Goal: Task Accomplishment & Management: Use online tool/utility

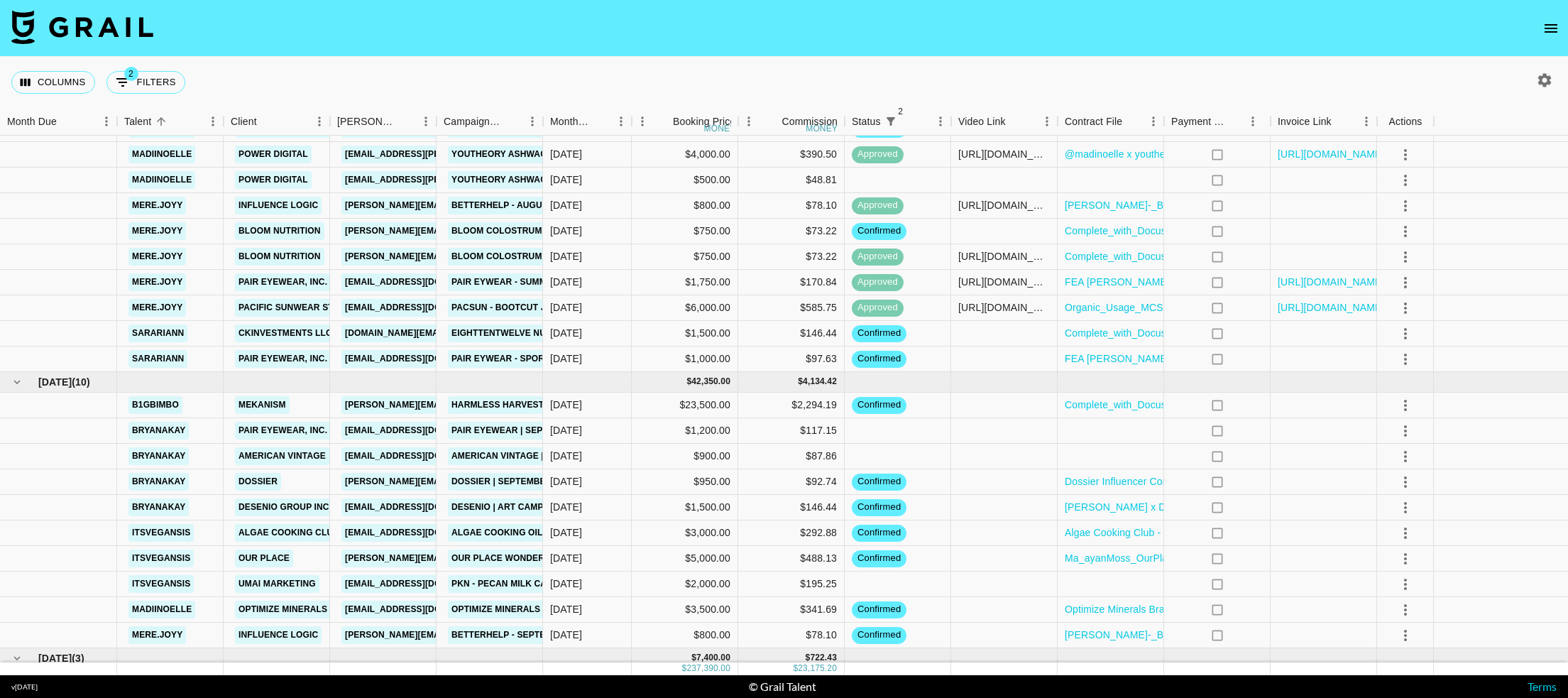
scroll to position [1630, 0]
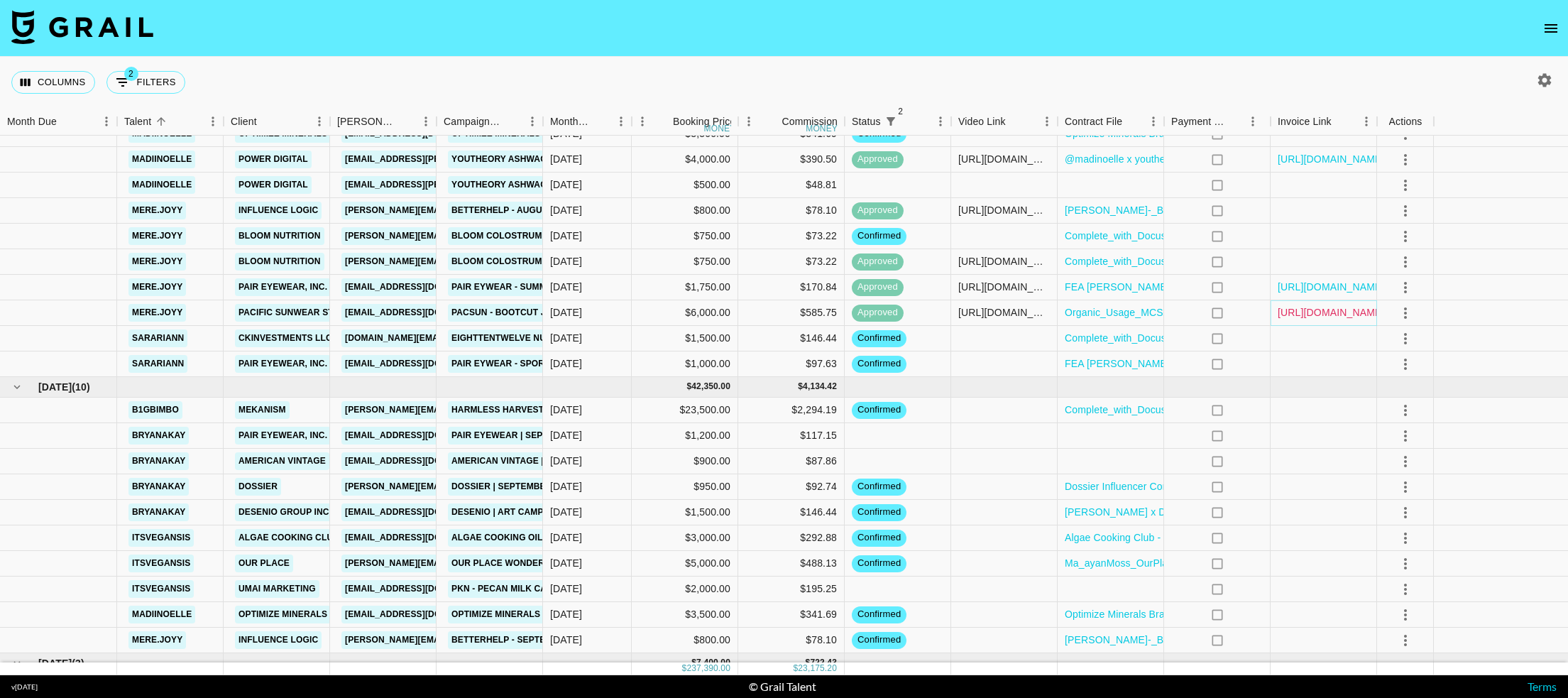
click at [1295, 305] on link "[URL][DOMAIN_NAME]" at bounding box center [1330, 312] width 107 height 14
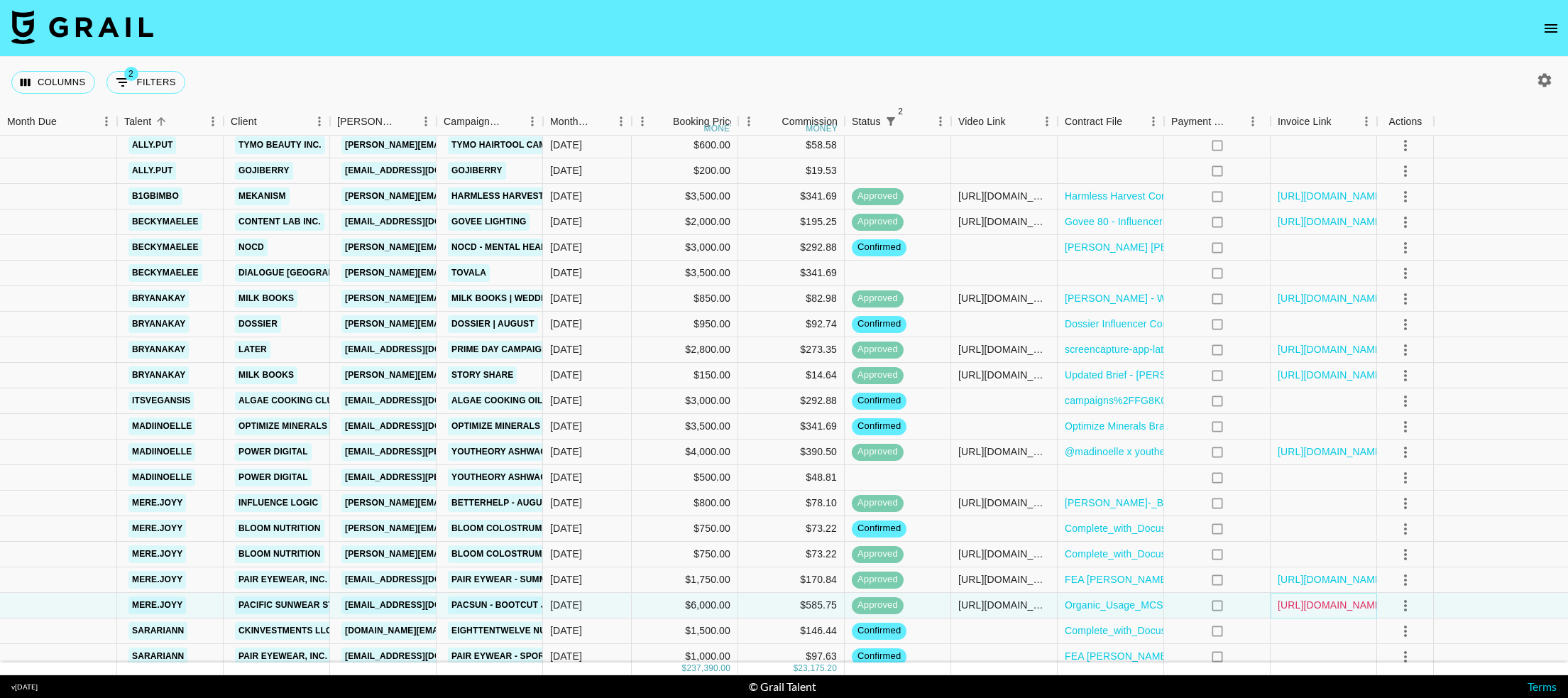
scroll to position [1324, 0]
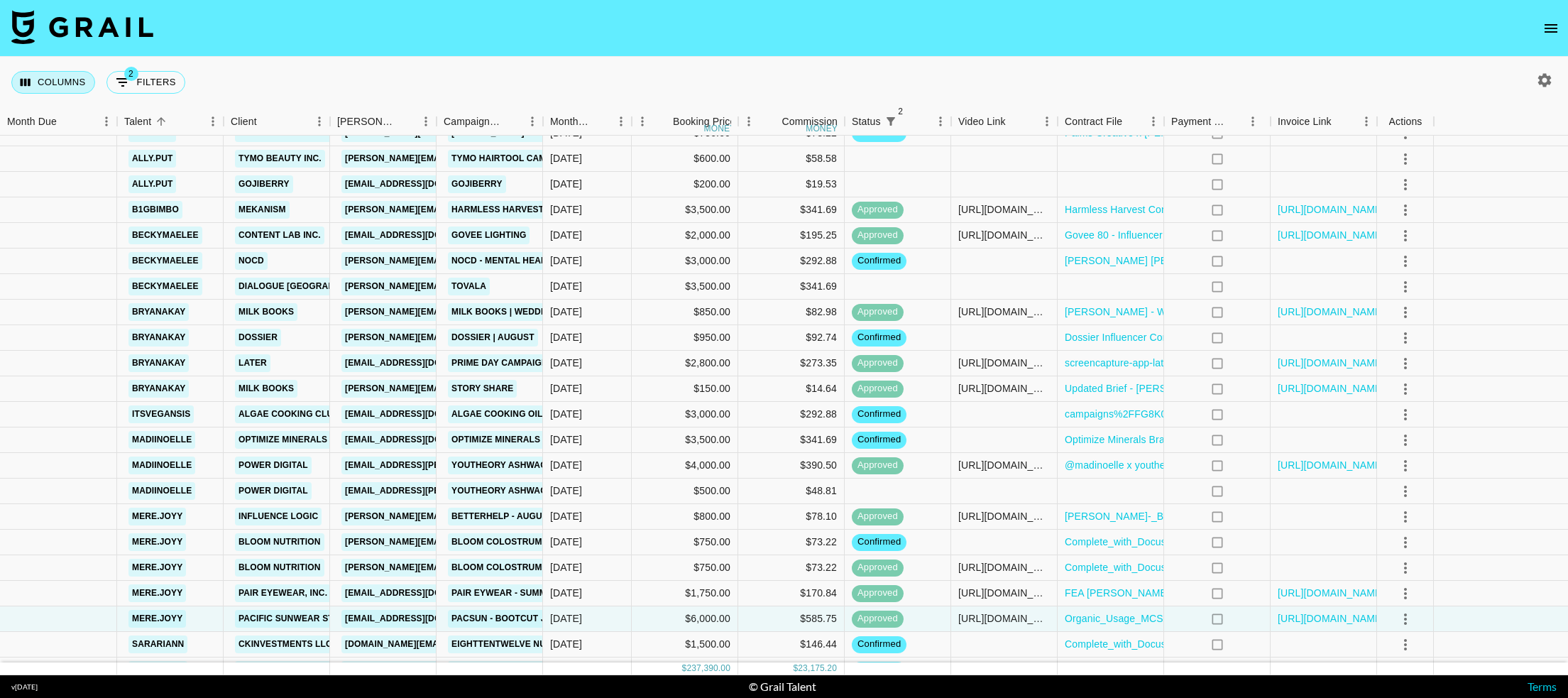
click at [53, 85] on button "Columns" at bounding box center [53, 82] width 84 height 23
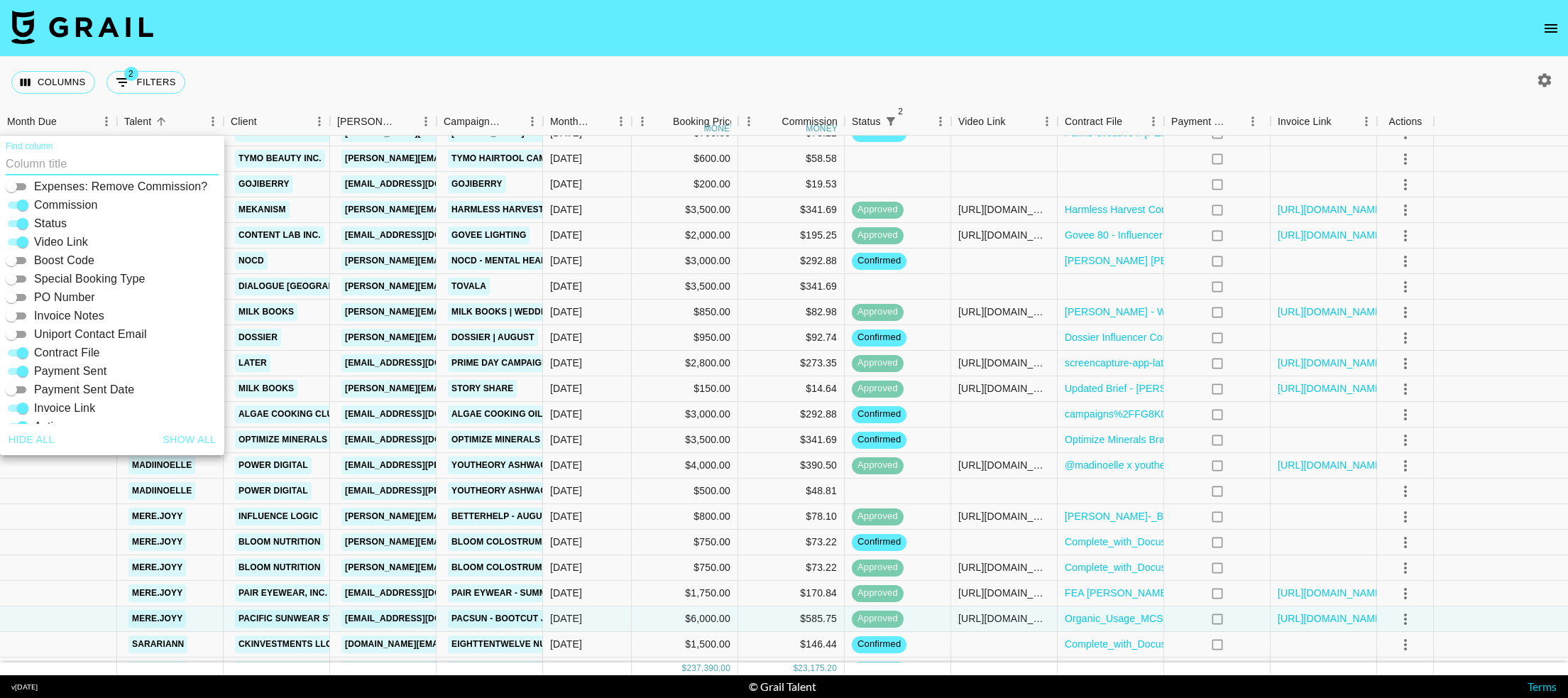
scroll to position [288, 0]
click at [15, 317] on input "Invoice Notes" at bounding box center [12, 314] width 51 height 17
checkbox input "true"
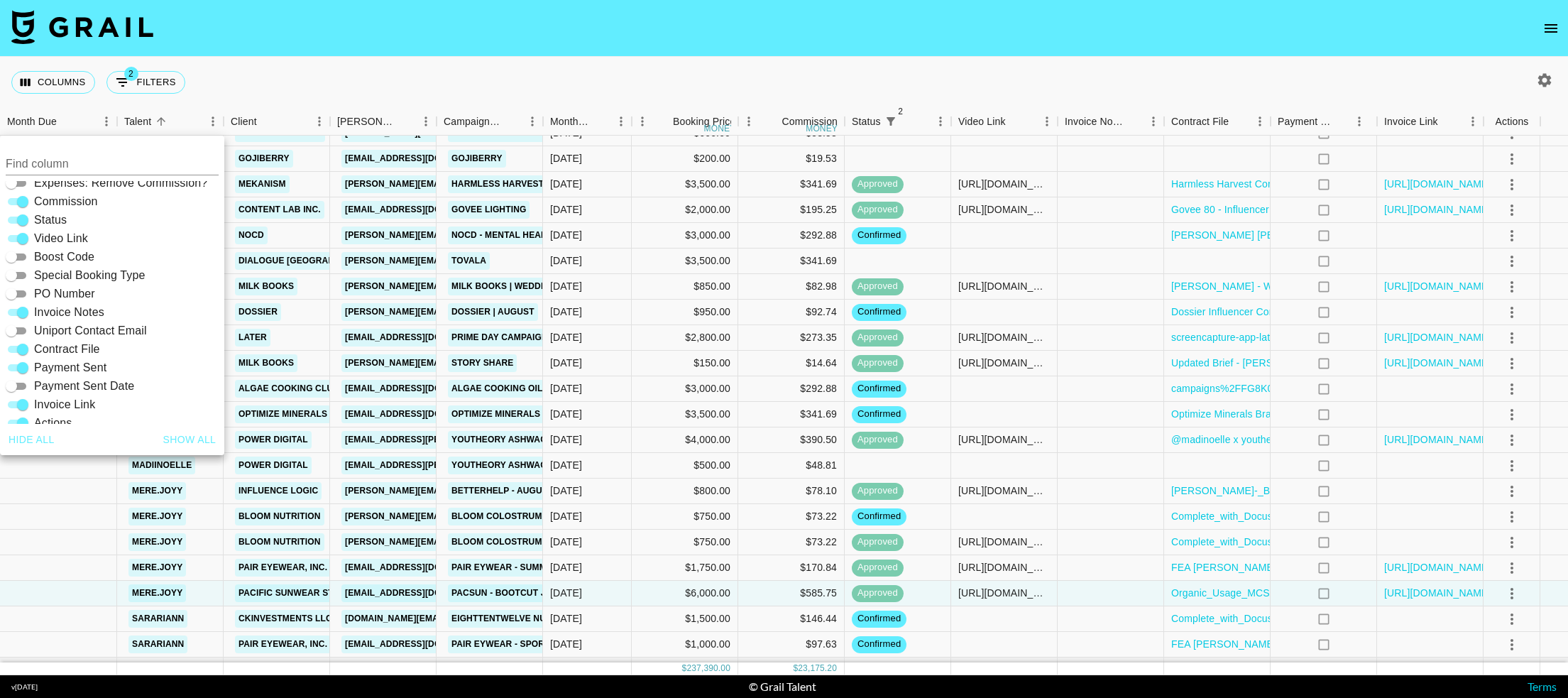
scroll to position [1348, 0]
click at [1134, 466] on div at bounding box center [1111, 464] width 106 height 25
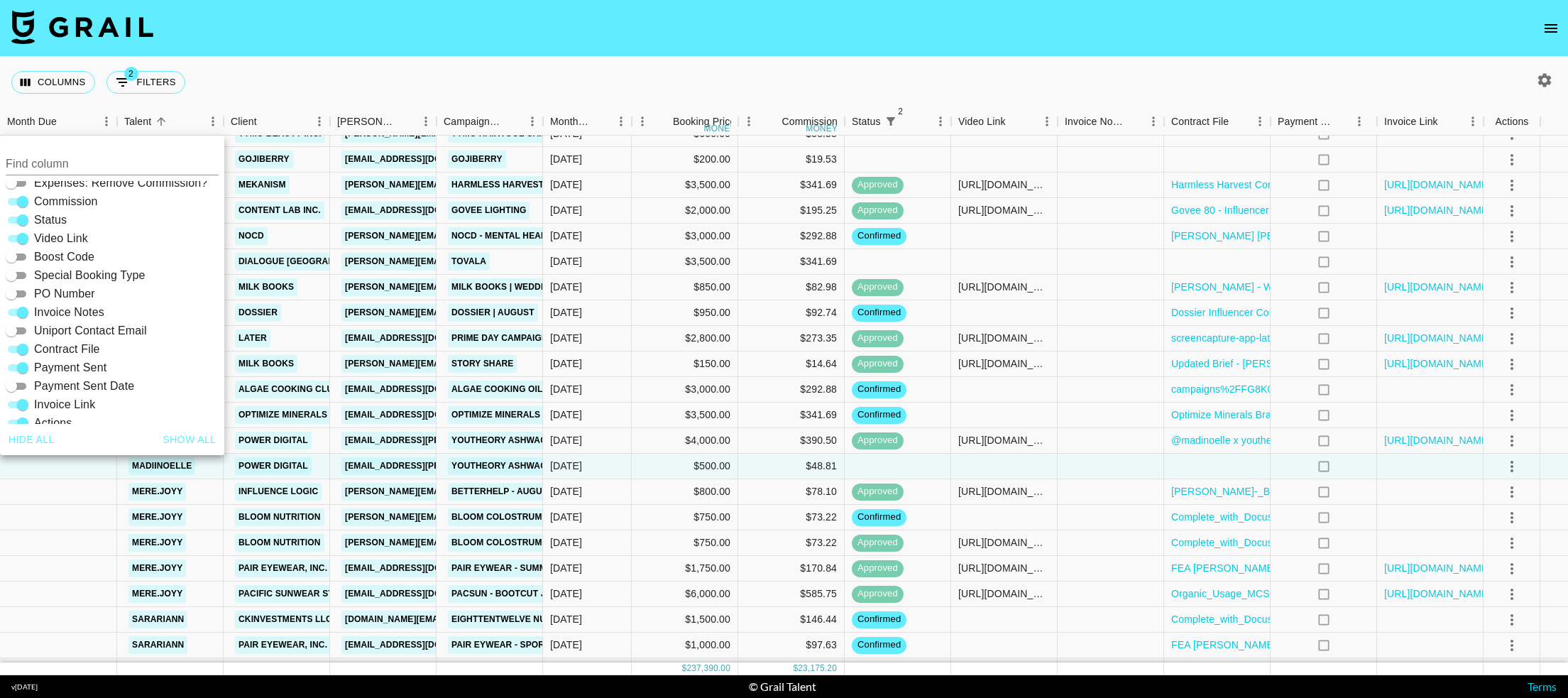
click at [1134, 466] on div at bounding box center [1111, 466] width 106 height 25
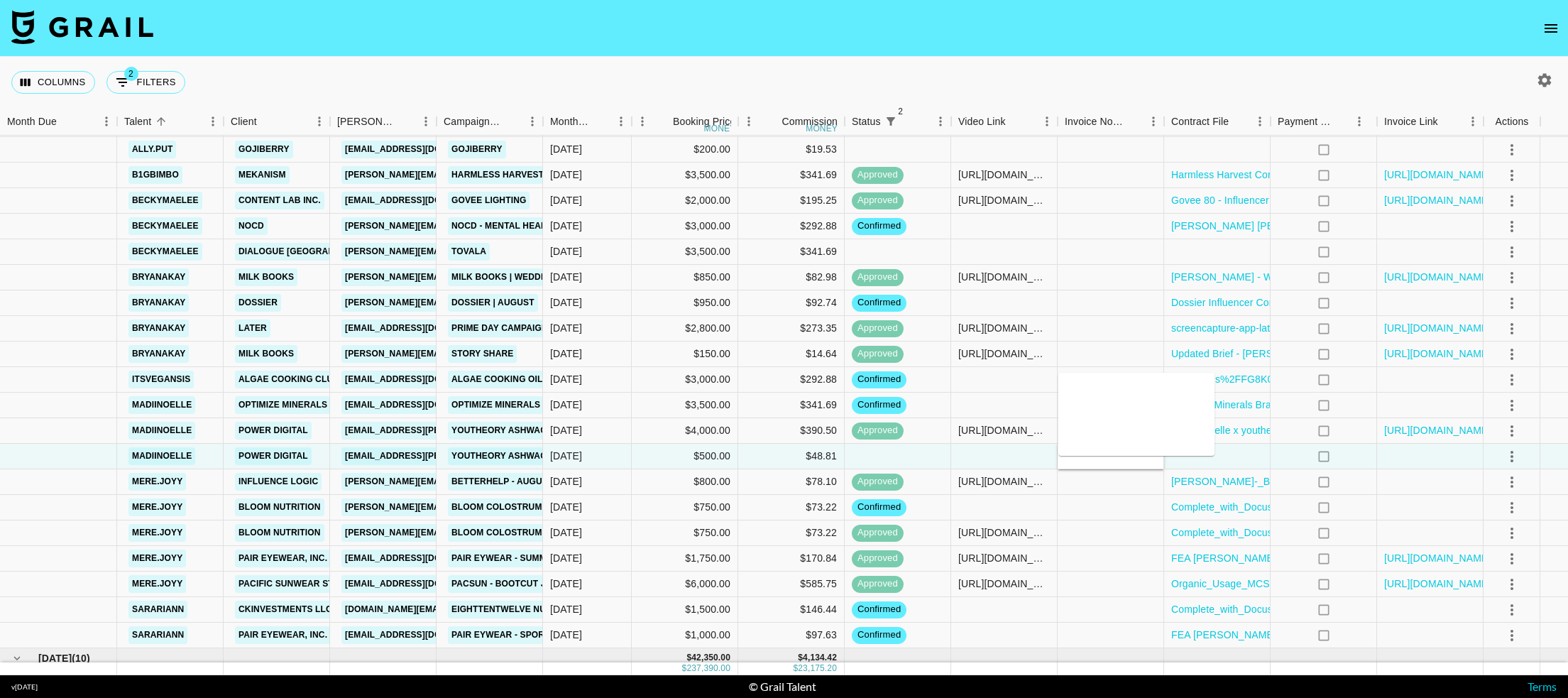
scroll to position [1358, 0]
click at [1115, 416] on textarea at bounding box center [1136, 414] width 145 height 65
type textarea "PayPal: [EMAIL_ADDRESS][DOMAIN_NAME]"
click at [874, 460] on div at bounding box center [898, 457] width 106 height 25
click at [1206, 450] on div at bounding box center [1217, 457] width 106 height 25
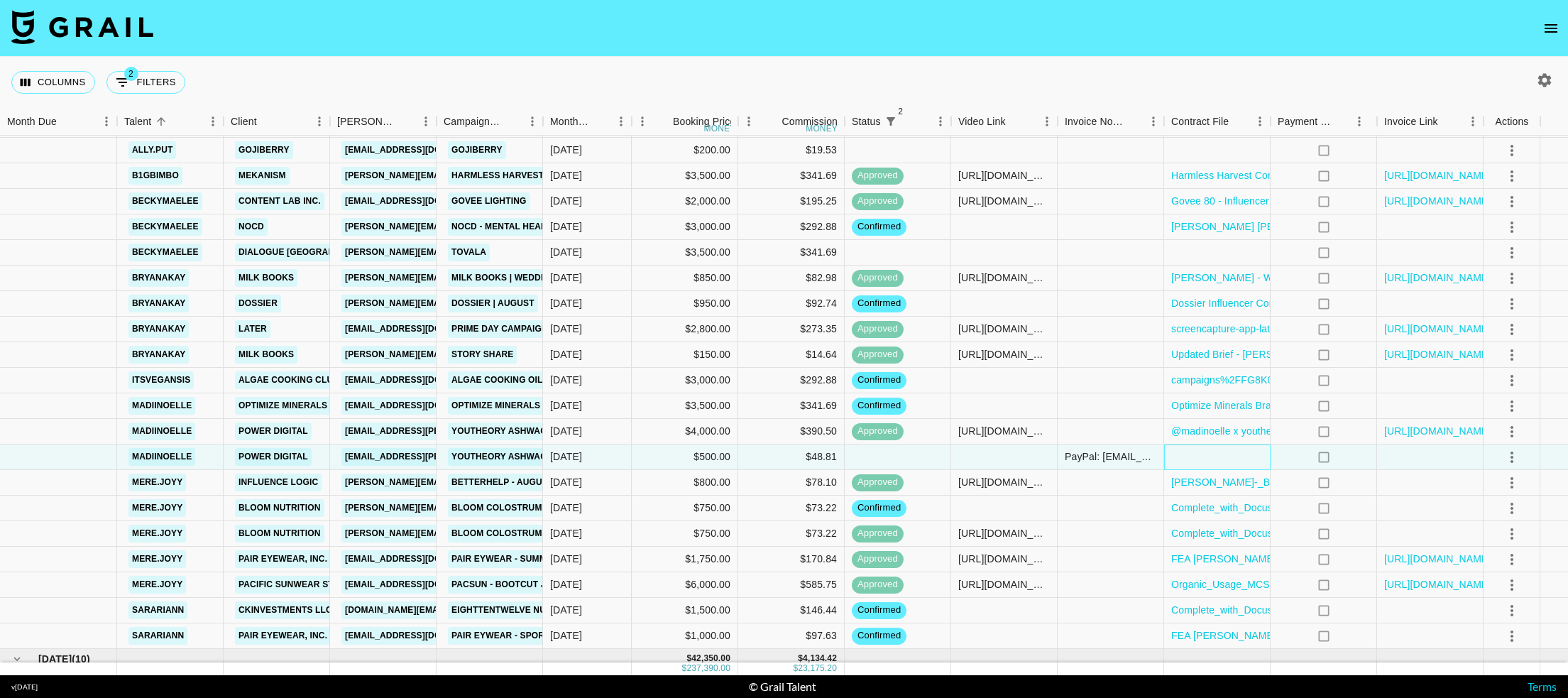
click at [1206, 450] on div at bounding box center [1217, 457] width 106 height 25
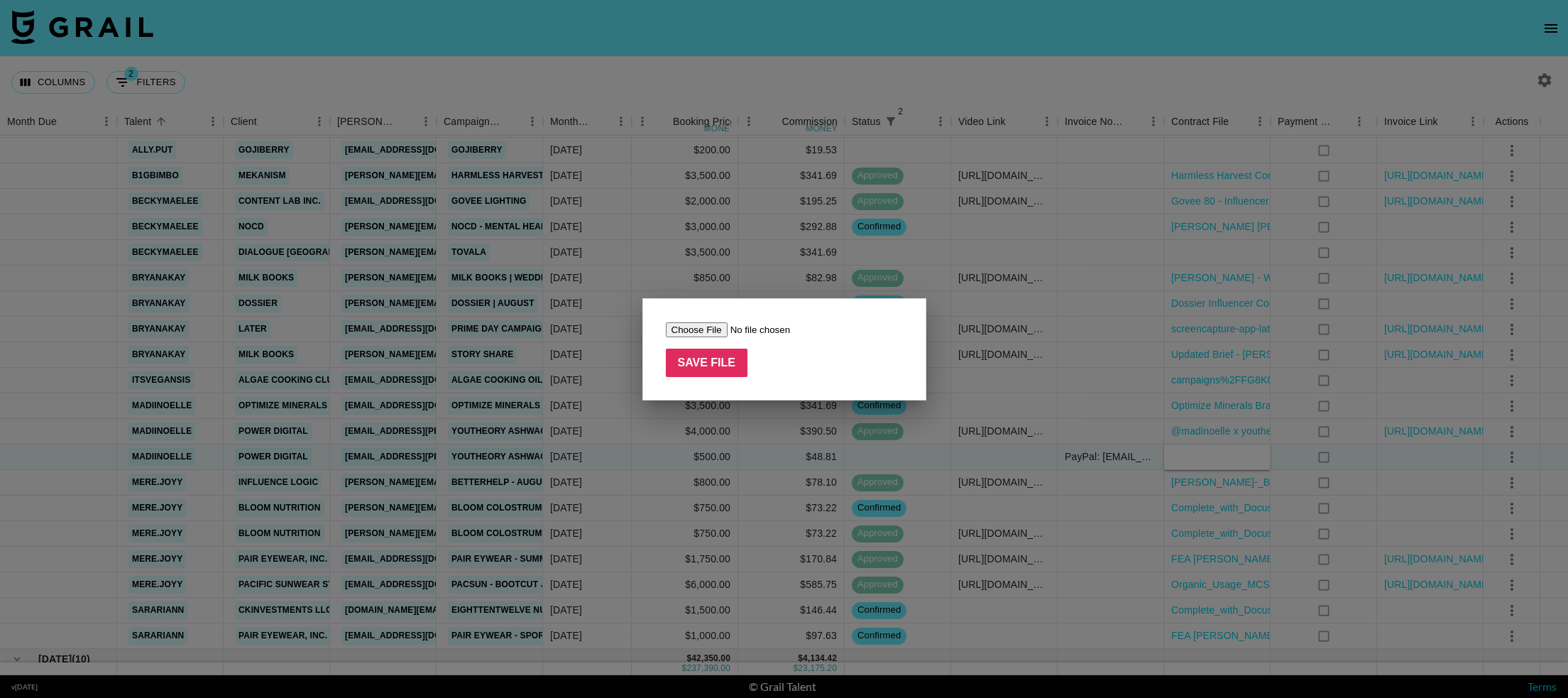
type input "C:\fakepath\youtheory (1).pdf"
click at [702, 366] on input "Save File" at bounding box center [706, 362] width 82 height 28
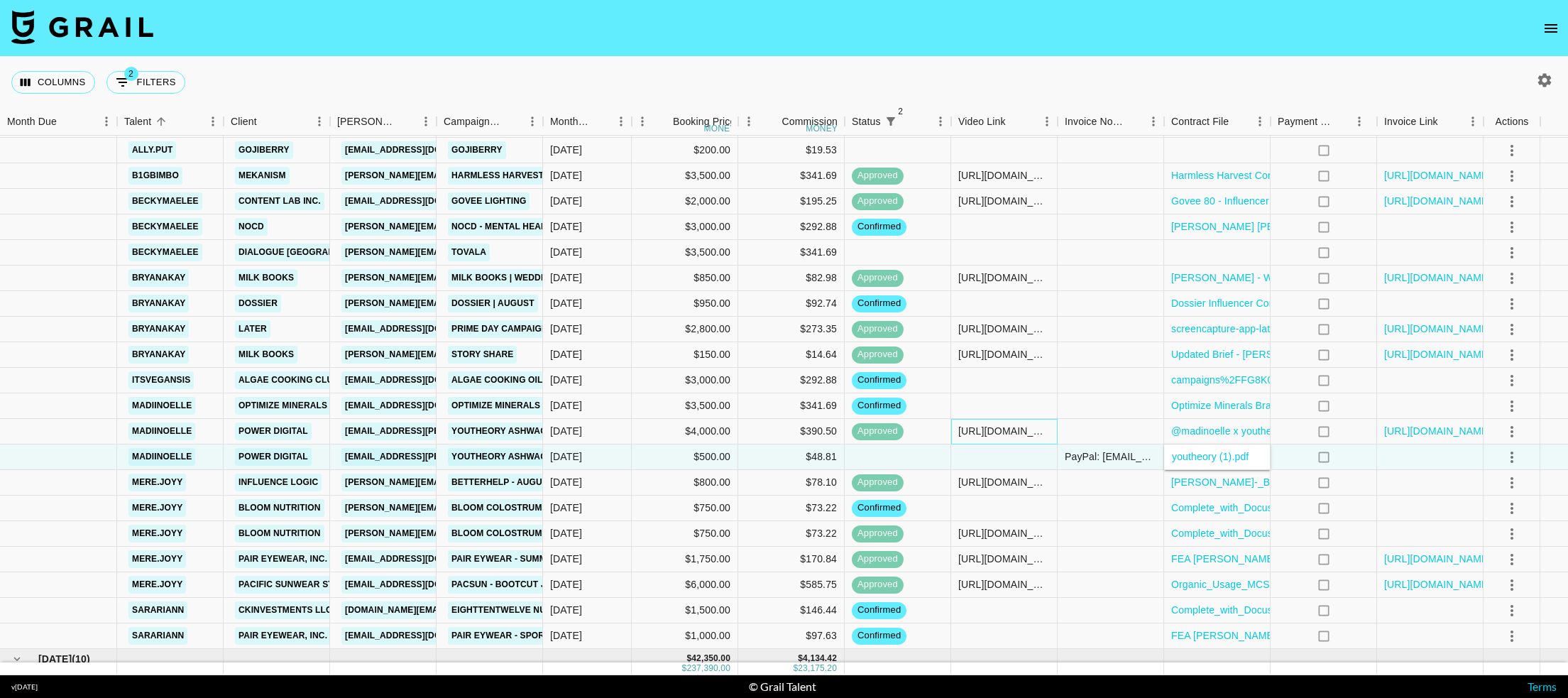
click at [1004, 431] on div "[URL][DOMAIN_NAME]" at bounding box center [1003, 430] width 91 height 14
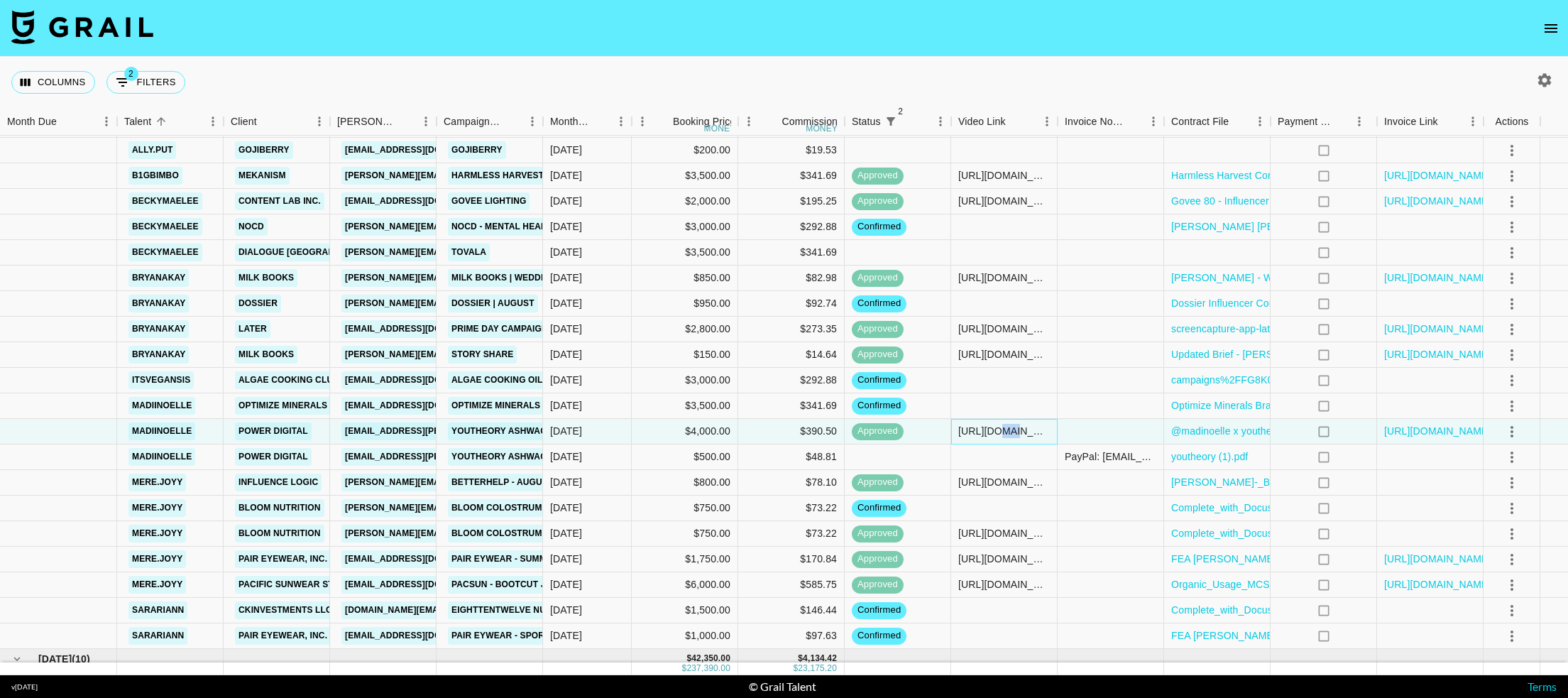
click at [1004, 431] on div "[URL][DOMAIN_NAME]" at bounding box center [1003, 430] width 91 height 14
drag, startPoint x: 1049, startPoint y: 430, endPoint x: 930, endPoint y: 431, distance: 119.0
click at [930, 431] on div "madiinoelle Power Digital [EMAIL_ADDRESS][PERSON_NAME][DOMAIN_NAME] Youtheory A…" at bounding box center [784, 431] width 1568 height 25
click at [998, 457] on div at bounding box center [1004, 457] width 106 height 25
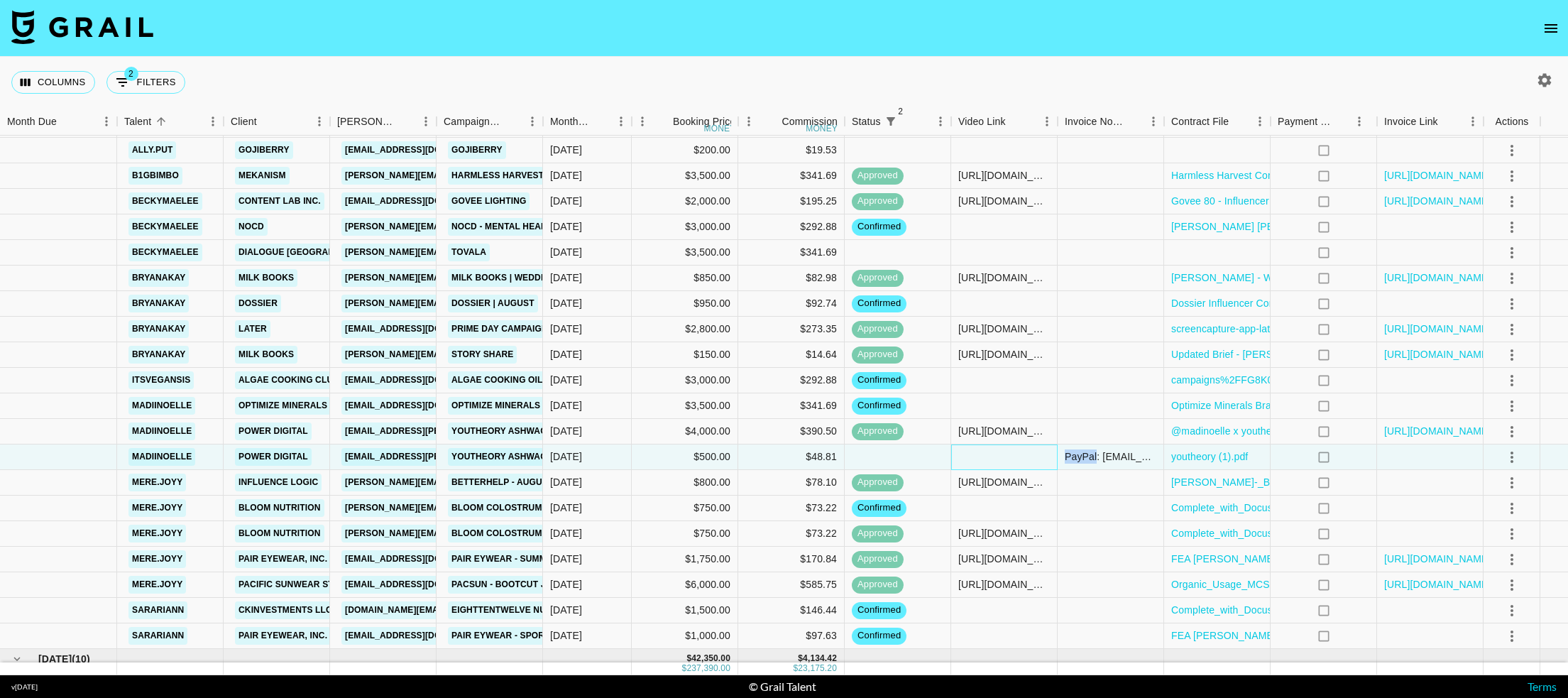
click at [998, 457] on div at bounding box center [1004, 457] width 106 height 25
click at [998, 457] on input "text" at bounding box center [1004, 456] width 105 height 12
type input "[URL][DOMAIN_NAME]"
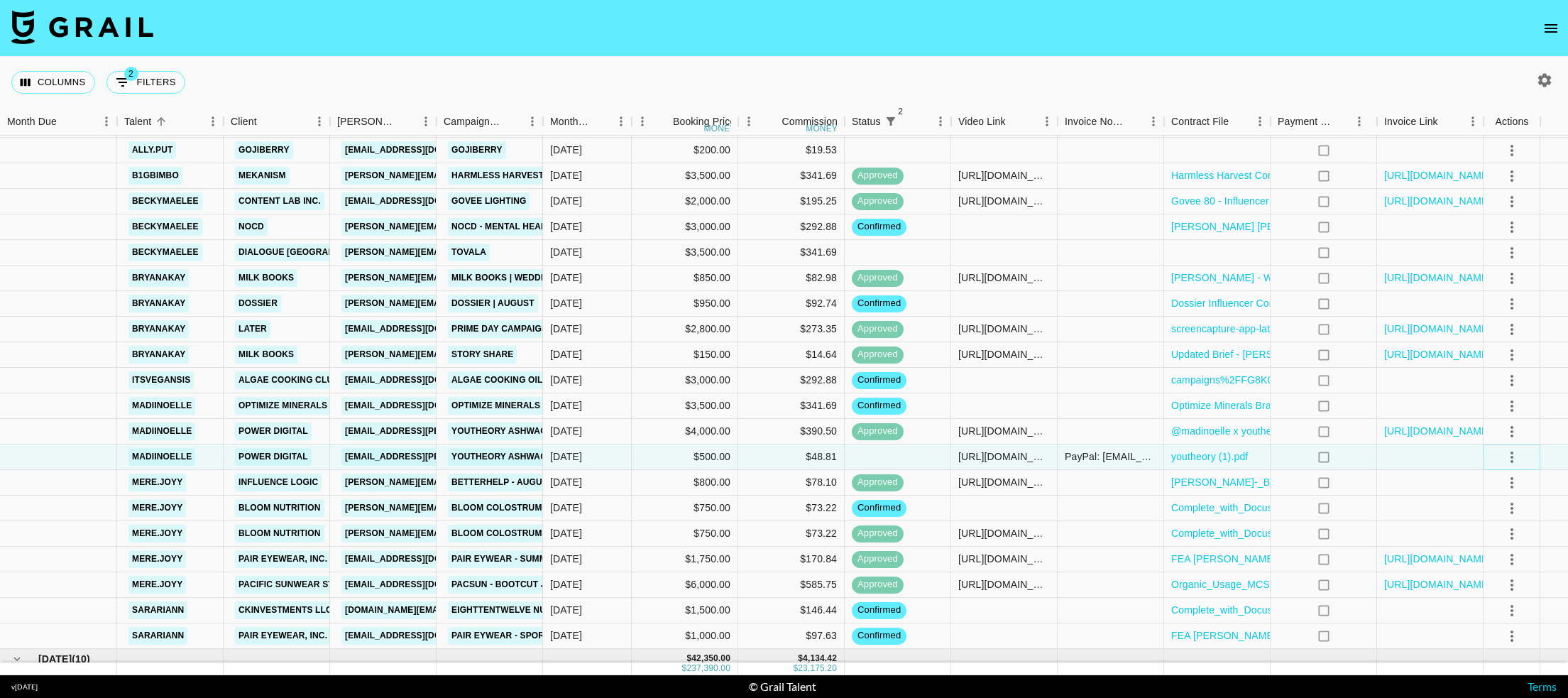
click at [1512, 461] on icon "select merge strategy" at bounding box center [1512, 457] width 3 height 12
click at [1496, 587] on div "Approve" at bounding box center [1498, 590] width 43 height 17
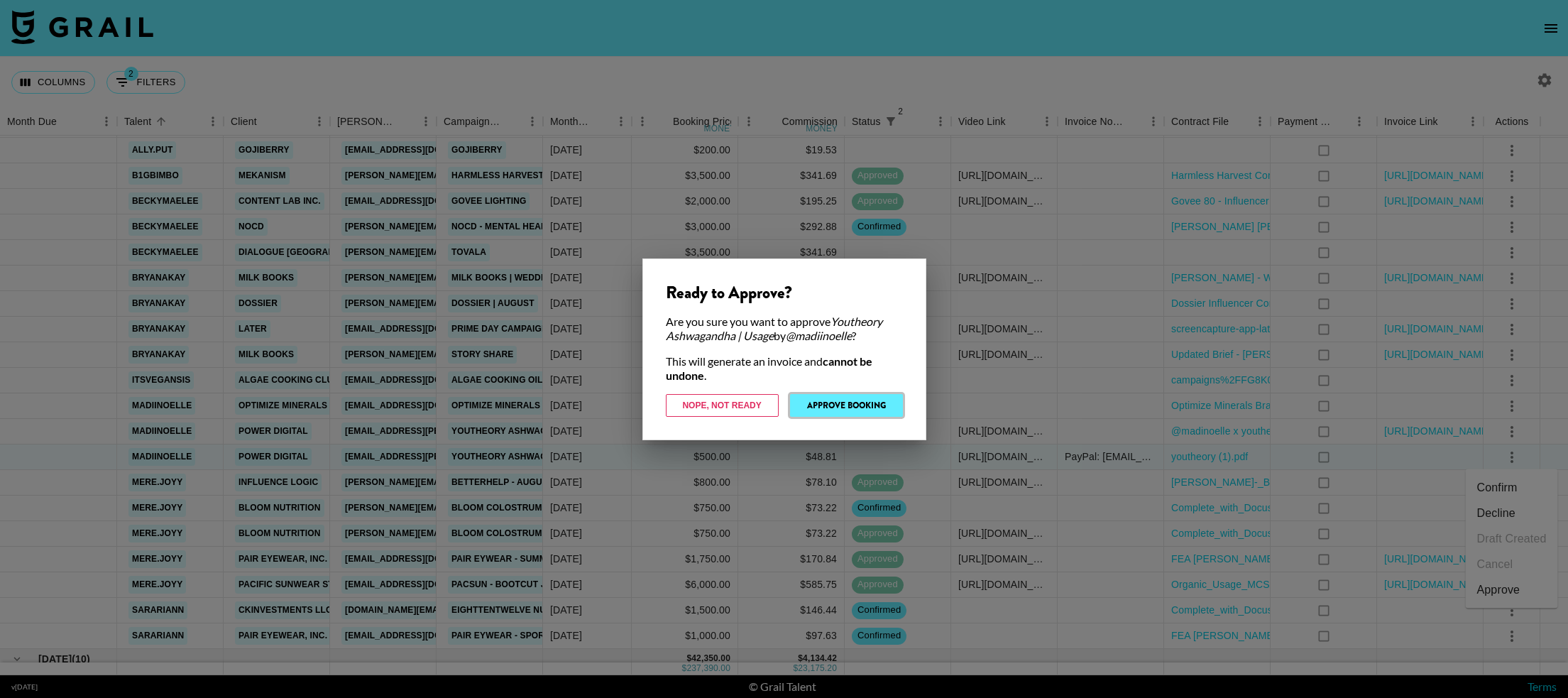
click at [858, 408] on button "Approve Booking" at bounding box center [846, 405] width 113 height 23
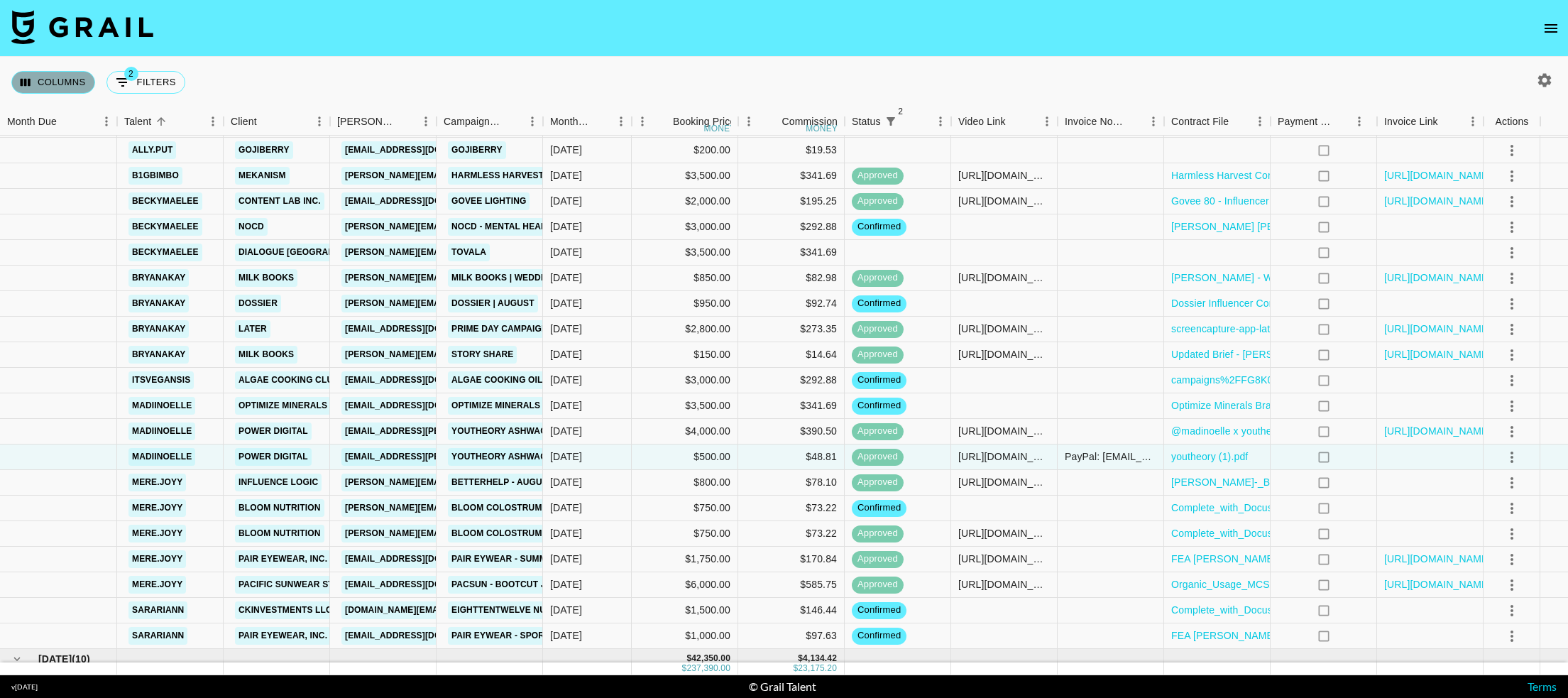
drag, startPoint x: 40, startPoint y: 82, endPoint x: 45, endPoint y: 115, distance: 33.4
click at [40, 82] on button "Columns" at bounding box center [53, 82] width 84 height 23
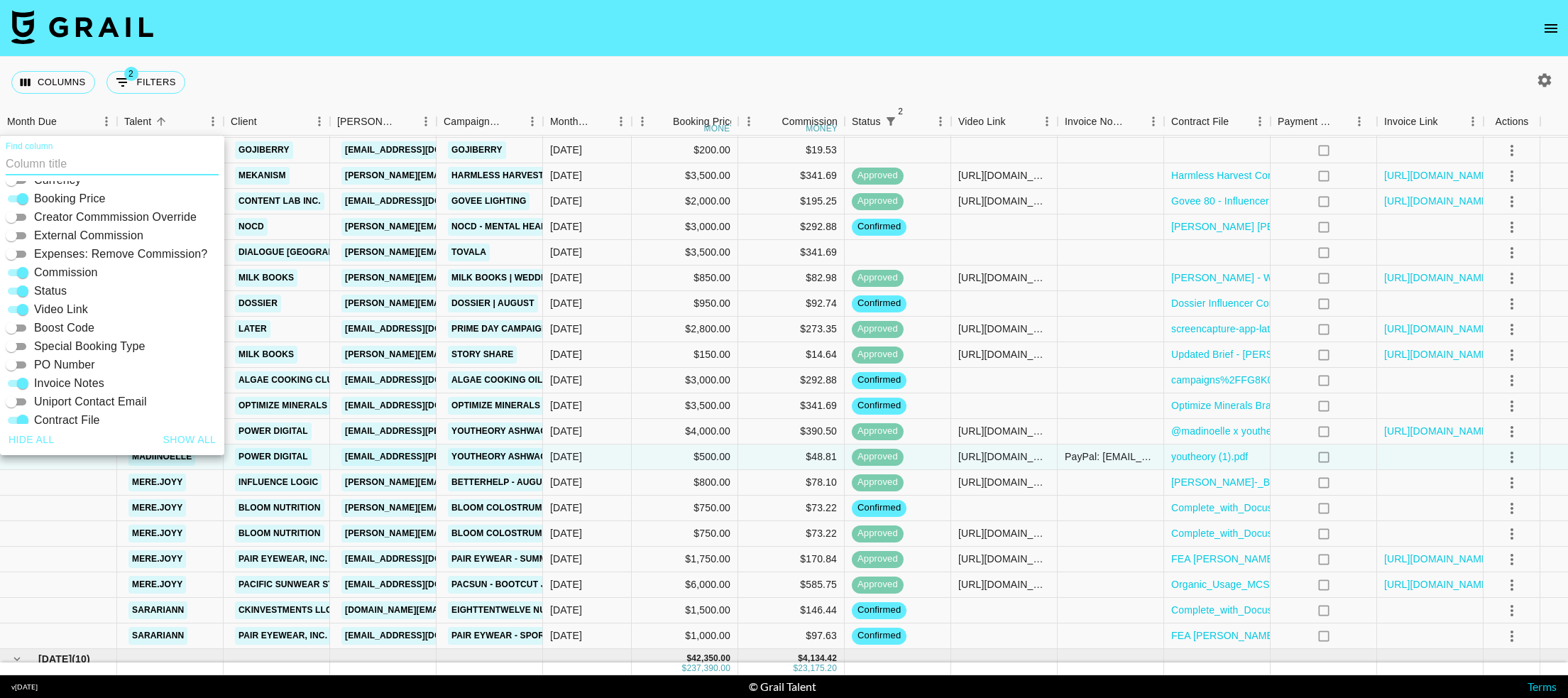
scroll to position [304, 0]
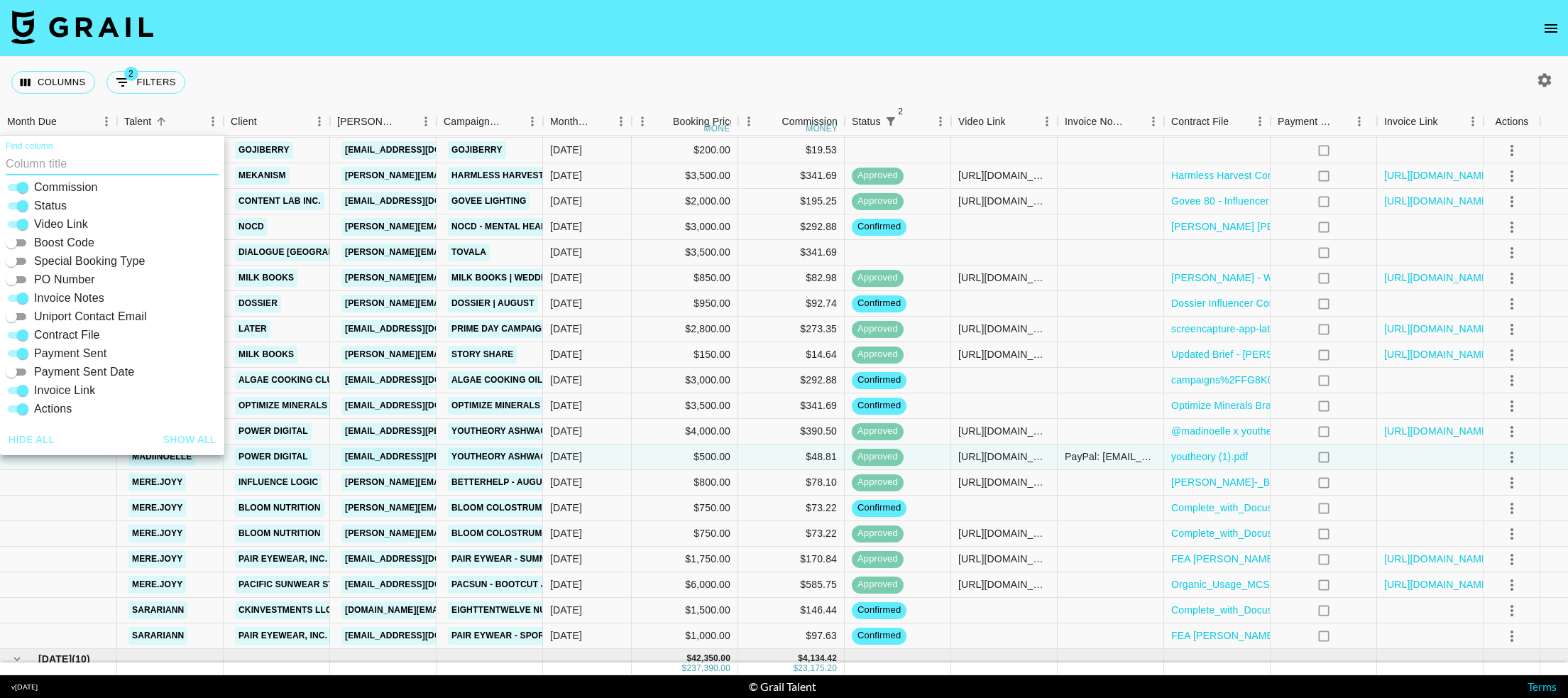
click at [15, 303] on input "Invoice Notes" at bounding box center [22, 298] width 51 height 17
checkbox input "false"
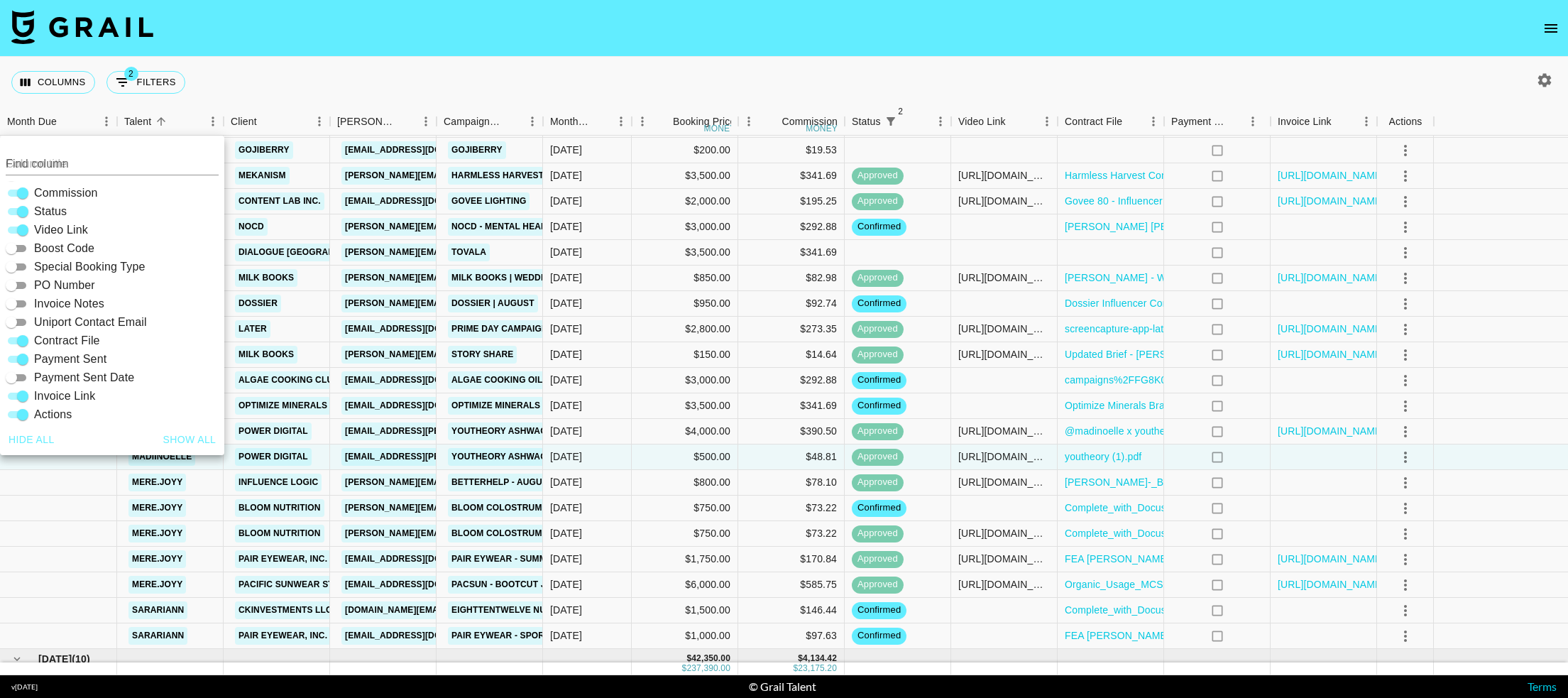
click at [359, 70] on div "Columns 2 Filters + Booking" at bounding box center [784, 82] width 1568 height 51
